Goal: Information Seeking & Learning: Check status

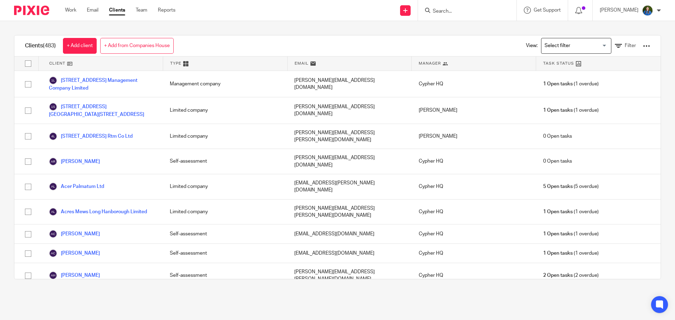
click at [461, 19] on div at bounding box center [467, 10] width 98 height 21
click at [461, 17] on div at bounding box center [467, 10] width 98 height 21
click at [454, 12] on input "Search" at bounding box center [463, 11] width 63 height 6
type input "07513778389"
drag, startPoint x: 479, startPoint y: 11, endPoint x: 410, endPoint y: 6, distance: 69.0
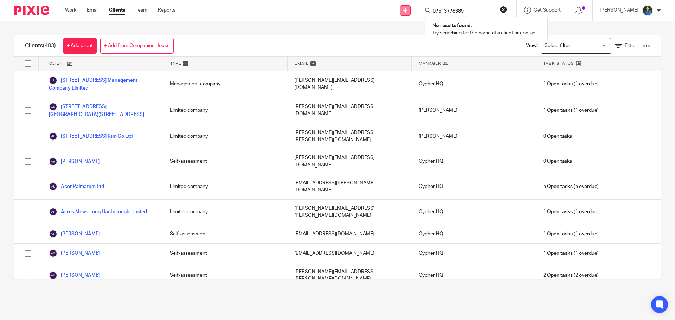
click at [410, 6] on div "Send new email Create task Add client Request signature 07513778389 No results …" at bounding box center [430, 10] width 489 height 21
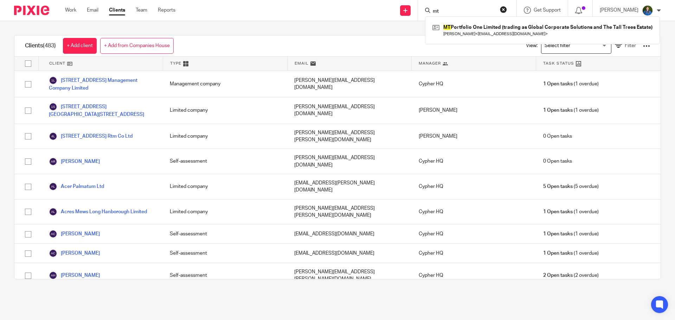
type input "mt"
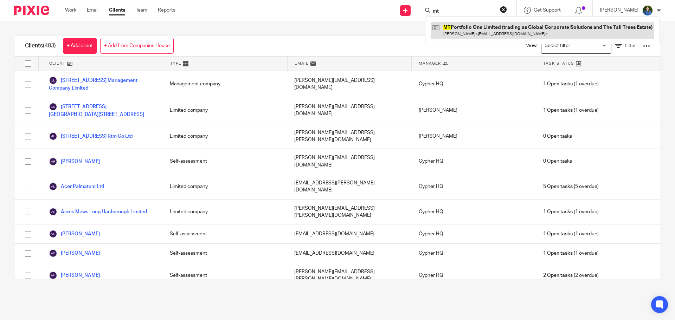
click at [473, 24] on link at bounding box center [541, 30] width 223 height 16
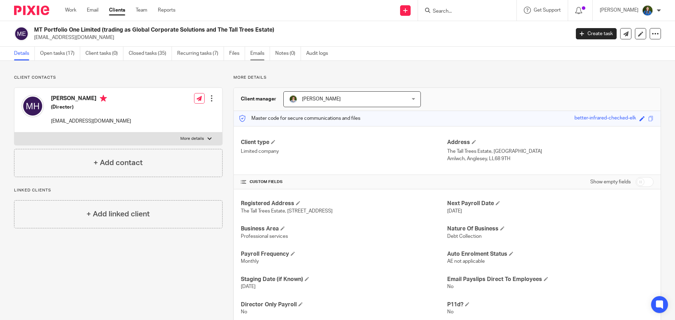
click at [260, 53] on link "Emails" at bounding box center [260, 54] width 20 height 14
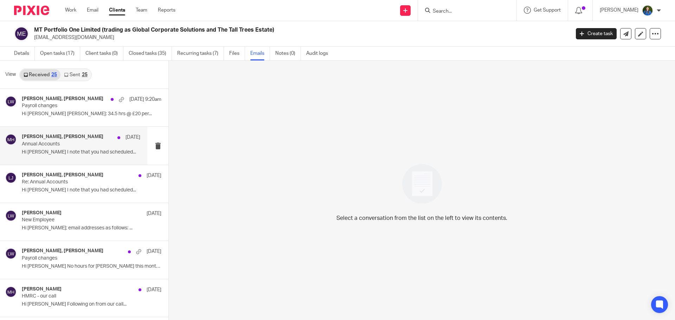
click at [54, 142] on p "Annual Accounts" at bounding box center [69, 144] width 95 height 6
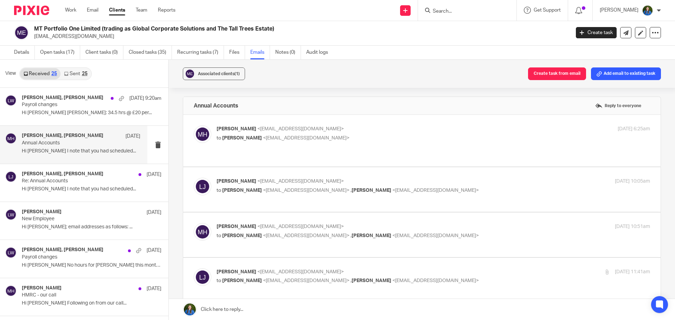
click at [320, 134] on div "Mike Hartley <mikeh@globalcorporate.uk> to Matthew Williams <matt@cypherhq.co.u…" at bounding box center [360, 133] width 289 height 16
checkbox input "true"
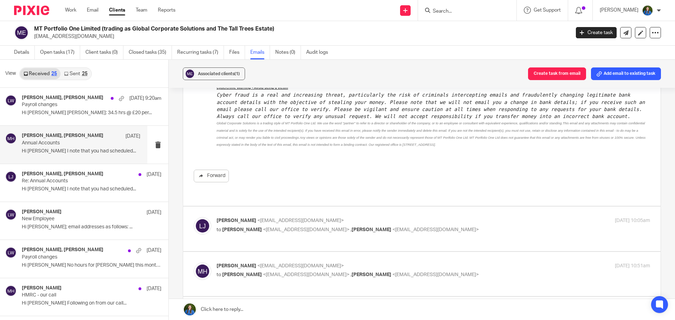
scroll to position [211, 0]
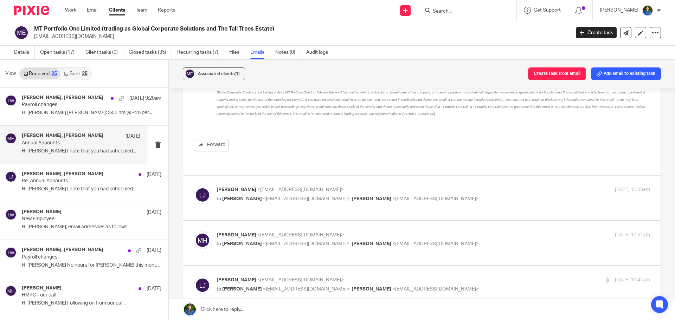
click at [337, 186] on p "Lauren Johnson <lauren@cypherhq.co.uk>" at bounding box center [360, 189] width 289 height 7
checkbox input "true"
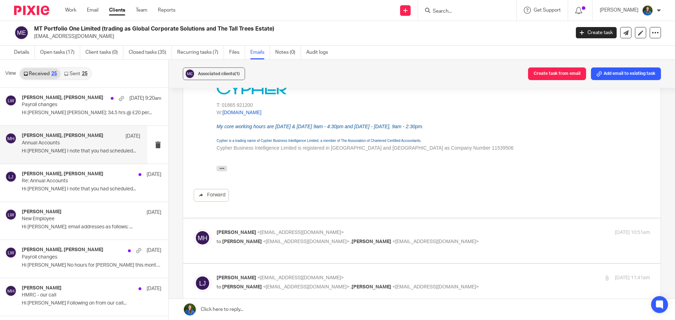
scroll to position [492, 0]
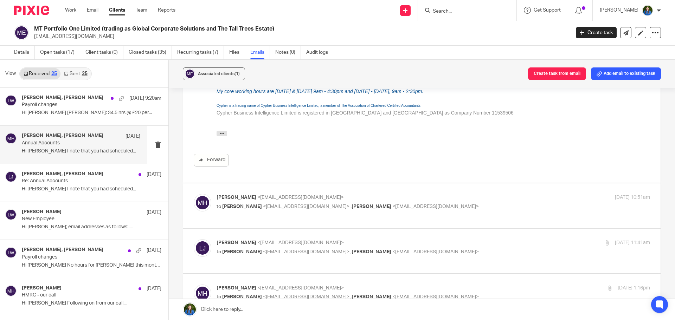
click at [329, 195] on div "Mike Hartley <mikeh@globalcorporate.uk> to Lauren Johnson <lauren@cypherhq.co.u…" at bounding box center [360, 202] width 289 height 16
checkbox input "true"
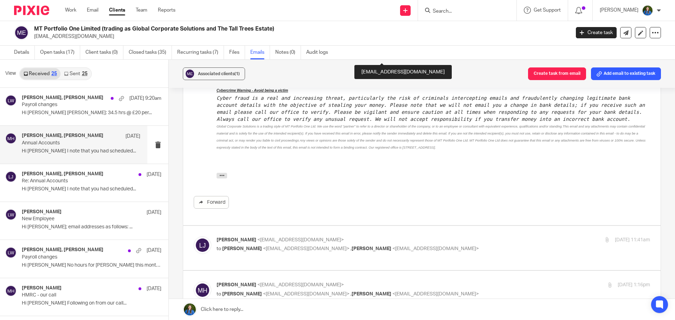
scroll to position [808, 0]
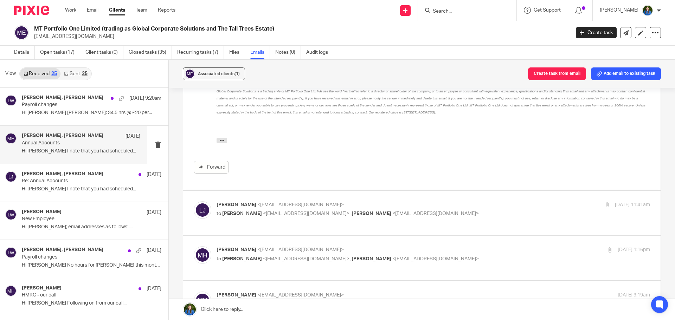
click at [341, 202] on div "Lauren Johnson <lauren@cypherhq.co.uk> to Mike Hartley <mikeh@globalcorporate.u…" at bounding box center [360, 209] width 289 height 16
checkbox input "true"
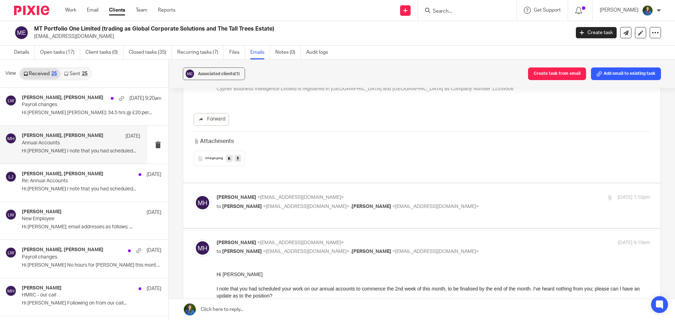
scroll to position [1265, 0]
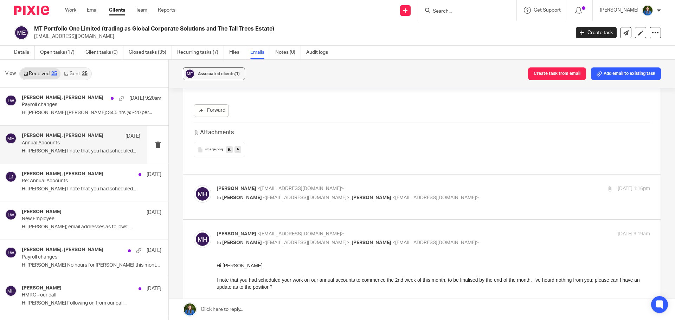
click at [351, 195] on span "[PERSON_NAME]" at bounding box center [371, 197] width 40 height 5
checkbox input "true"
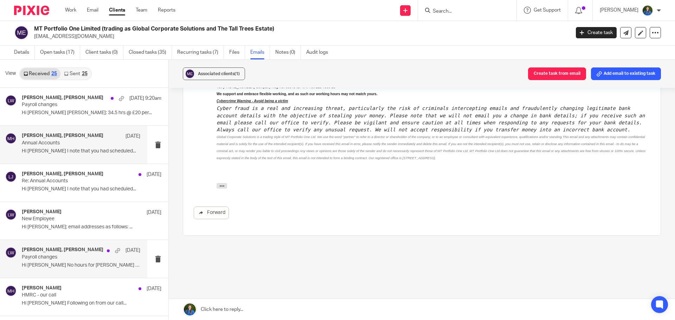
scroll to position [70, 0]
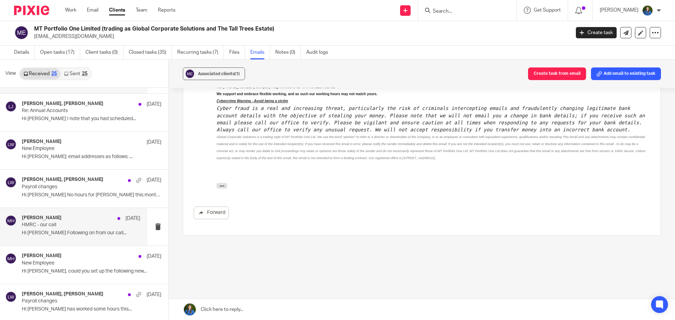
click at [35, 242] on div "Mike Hartley 17 Jul HMRC - our call Hi Matt Following on from our call..." at bounding box center [73, 227] width 147 height 38
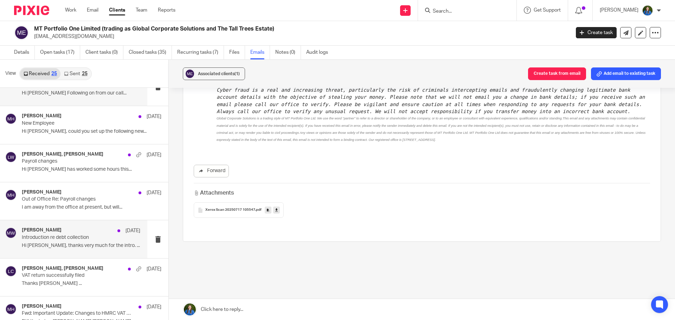
scroll to position [211, 0]
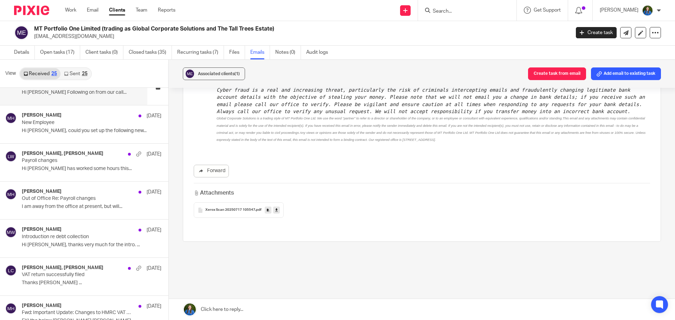
click at [70, 74] on link "Sent 25" at bounding box center [75, 73] width 30 height 11
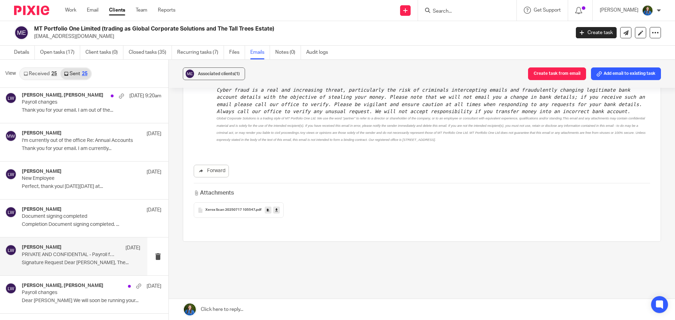
scroll to position [0, 0]
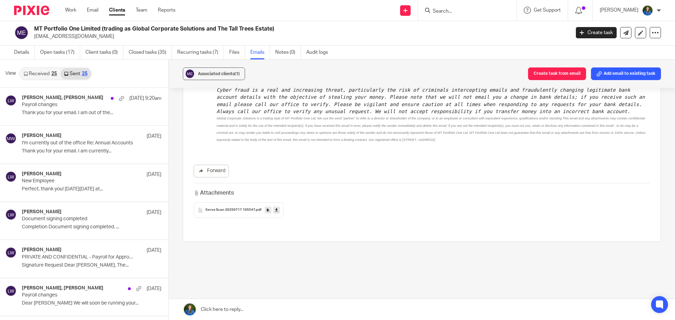
click at [34, 77] on link "Received 25" at bounding box center [40, 73] width 40 height 11
